Goal: Check status

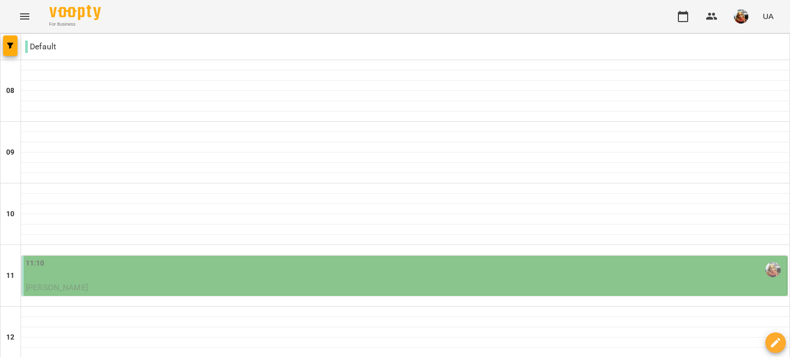
scroll to position [509, 0]
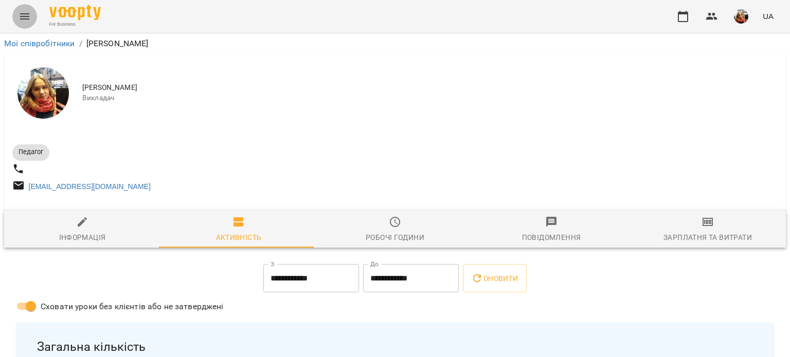
click at [20, 23] on button "Menu" at bounding box center [24, 16] width 25 height 25
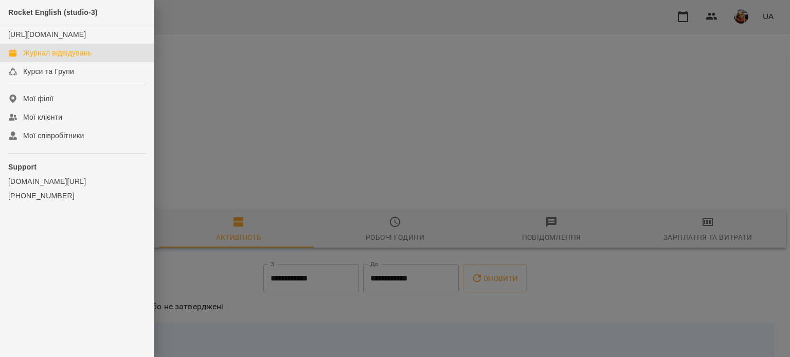
click at [66, 58] on div "Журнал відвідувань" at bounding box center [57, 53] width 68 height 10
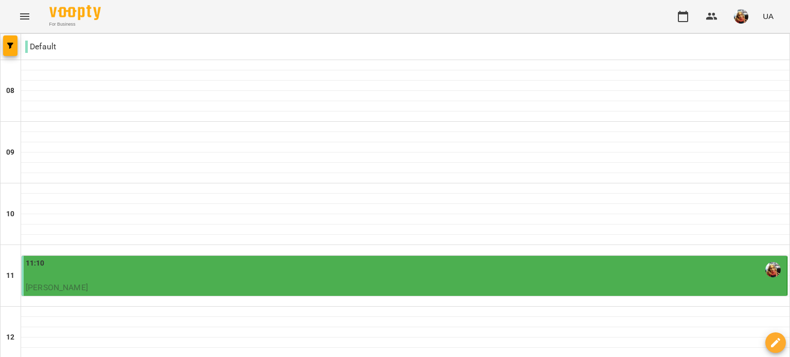
scroll to position [572, 0]
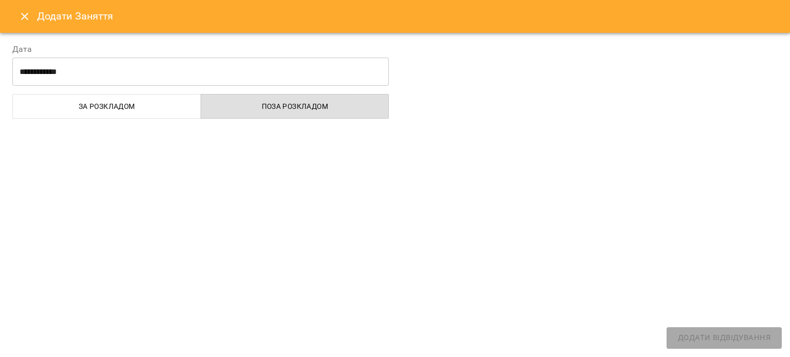
select select "**********"
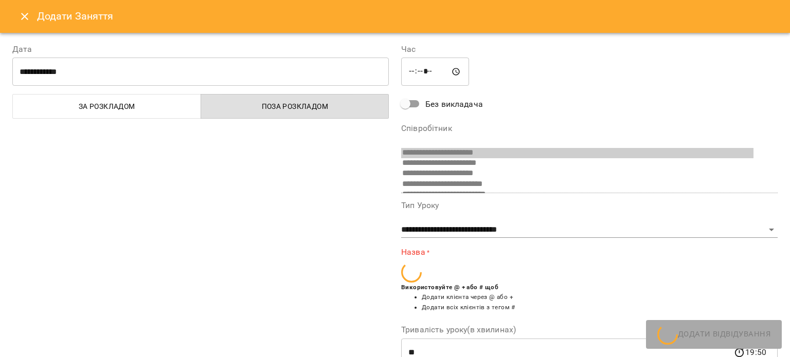
scroll to position [27, 0]
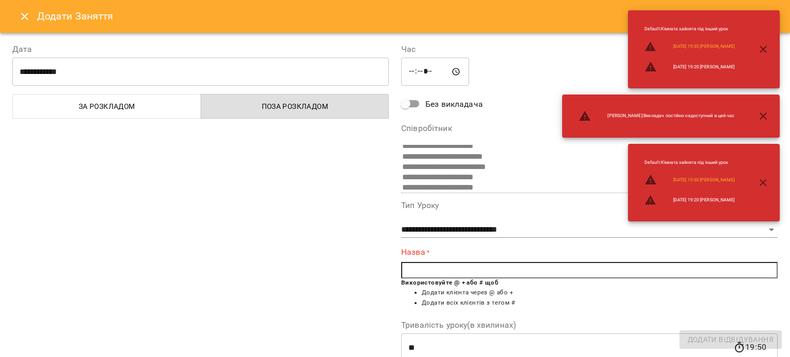
click at [26, 10] on button "Close" at bounding box center [24, 16] width 25 height 25
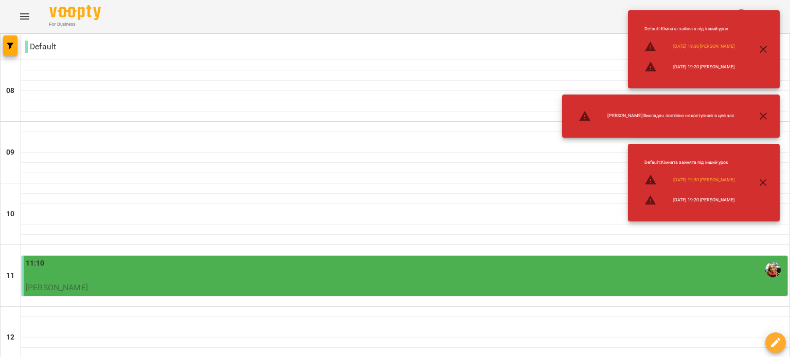
scroll to position [556, 0]
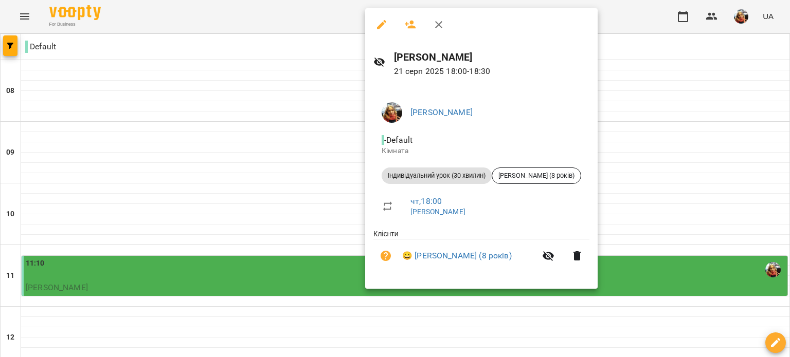
click at [283, 168] on div at bounding box center [395, 178] width 790 height 357
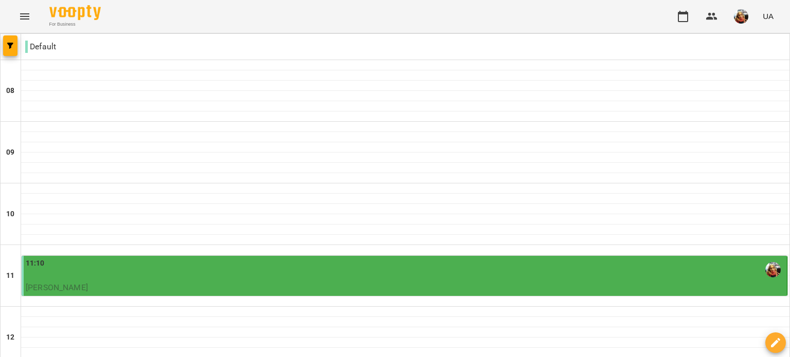
scroll to position [550, 0]
